Goal: Find contact information

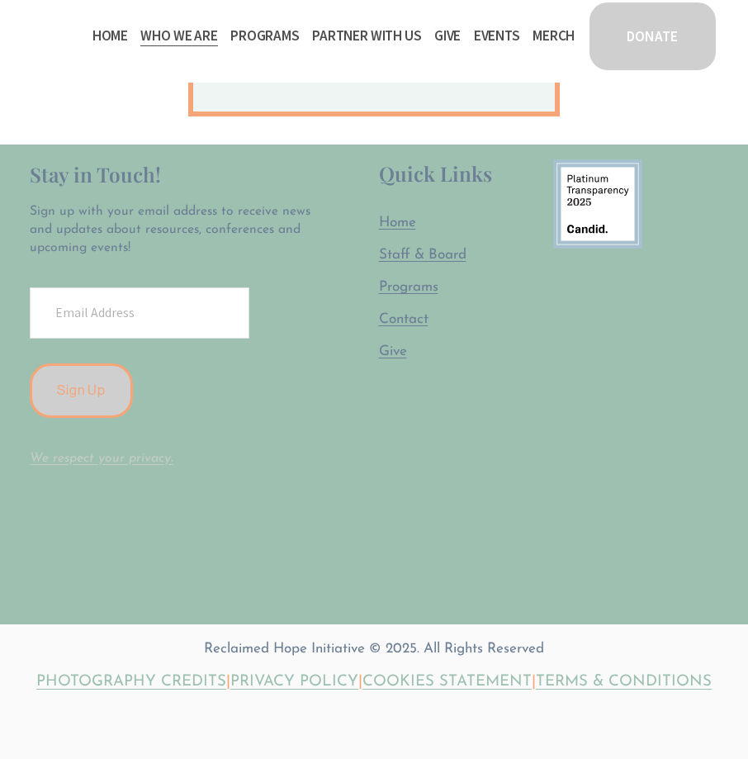
scroll to position [1014, 0]
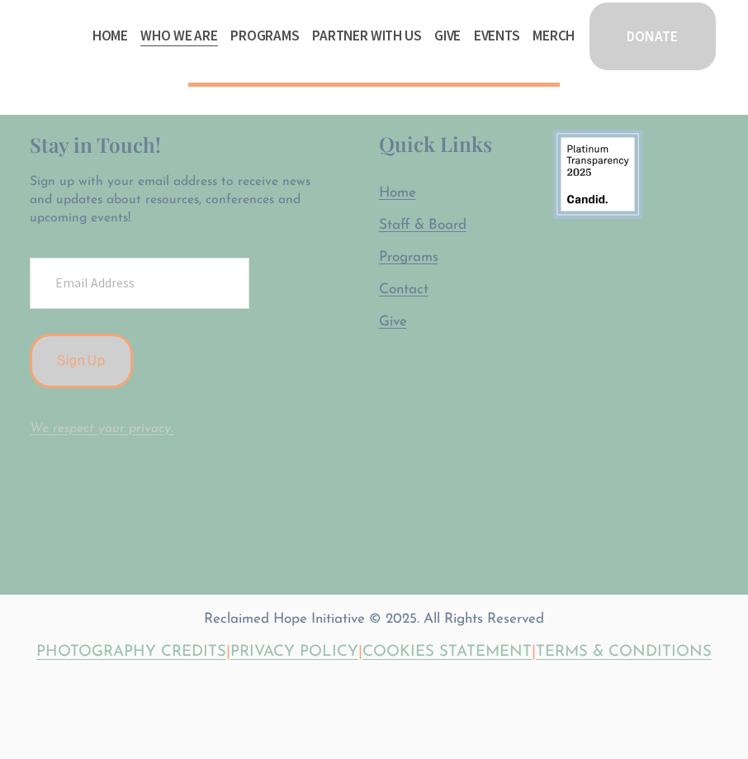
click at [418, 282] on span "Contact" at bounding box center [404, 289] width 50 height 14
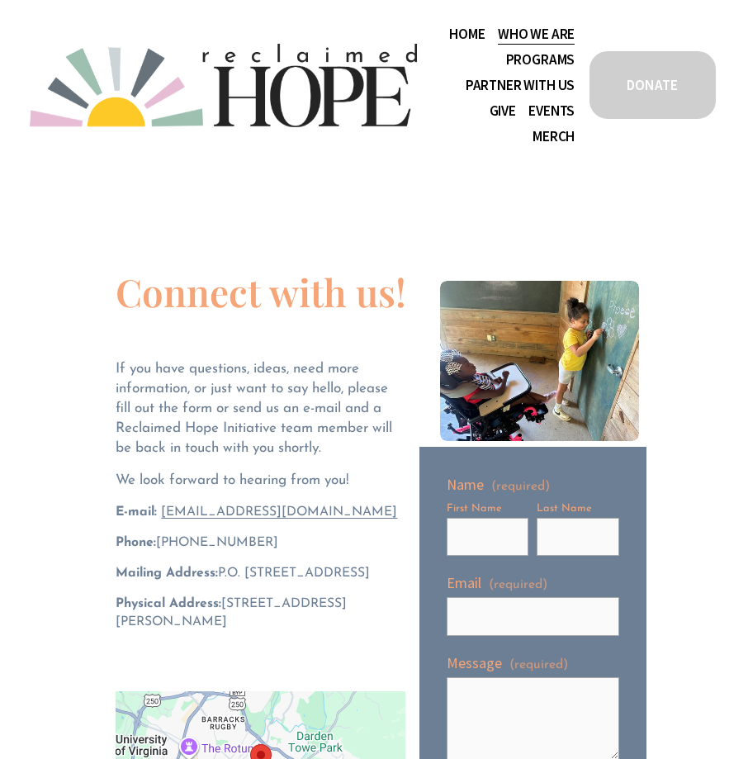
click at [0, 0] on div "Staff & Board Contact Public Documents" at bounding box center [0, 0] width 0 height 0
